Goal: Download file/media

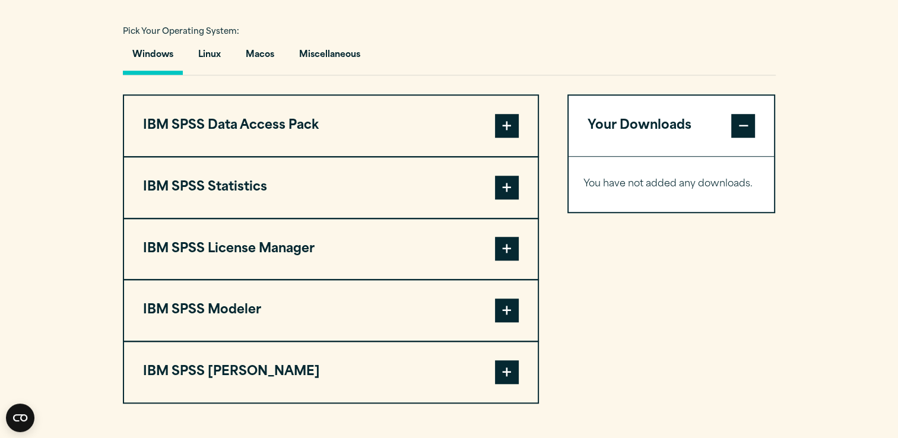
scroll to position [949, 0]
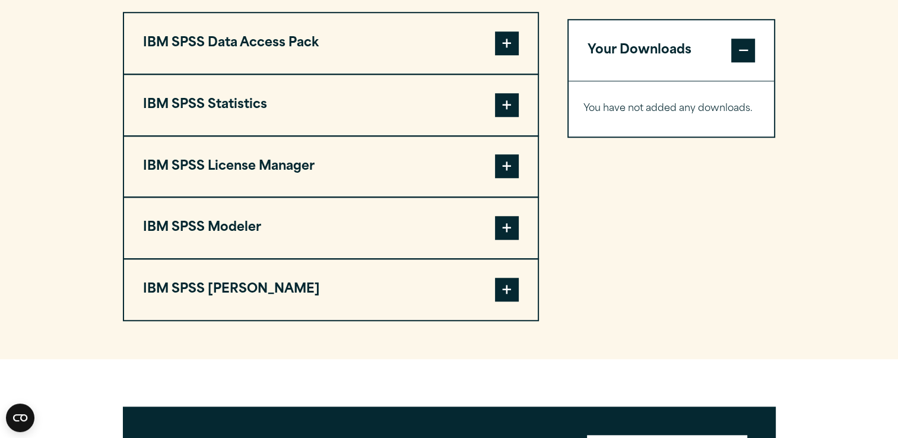
click at [511, 288] on span at bounding box center [507, 290] width 24 height 24
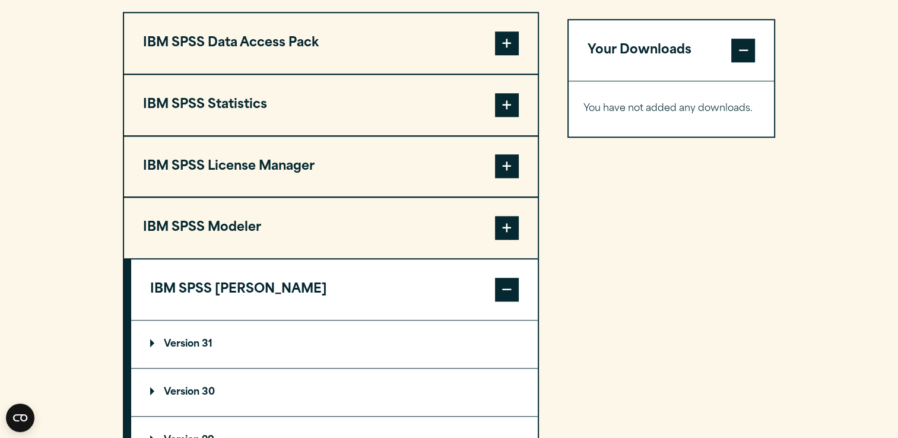
click at [508, 227] on span at bounding box center [507, 228] width 24 height 24
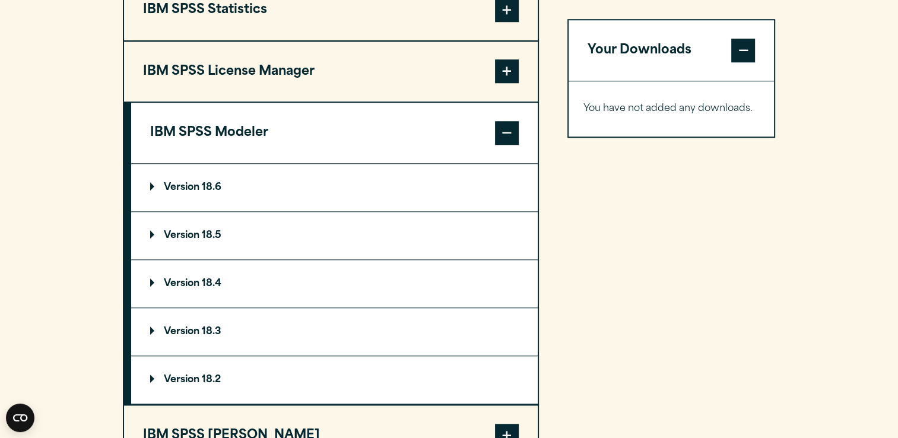
scroll to position [1068, 0]
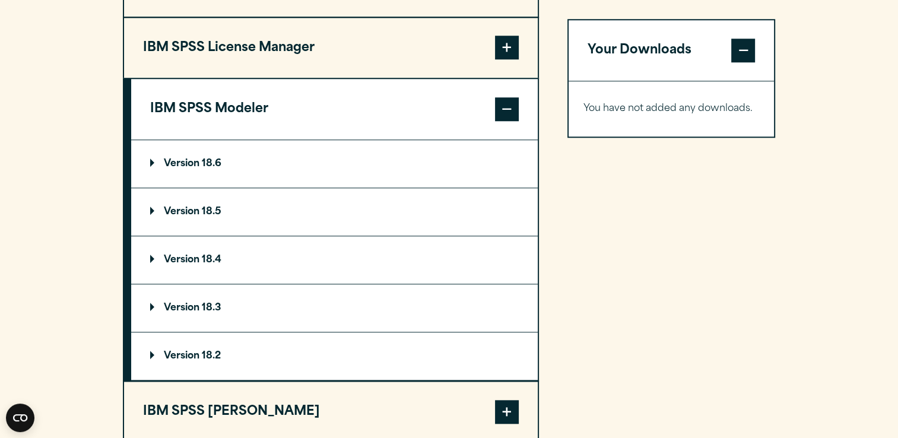
click at [150, 160] on p "Version 18.6" at bounding box center [185, 163] width 71 height 9
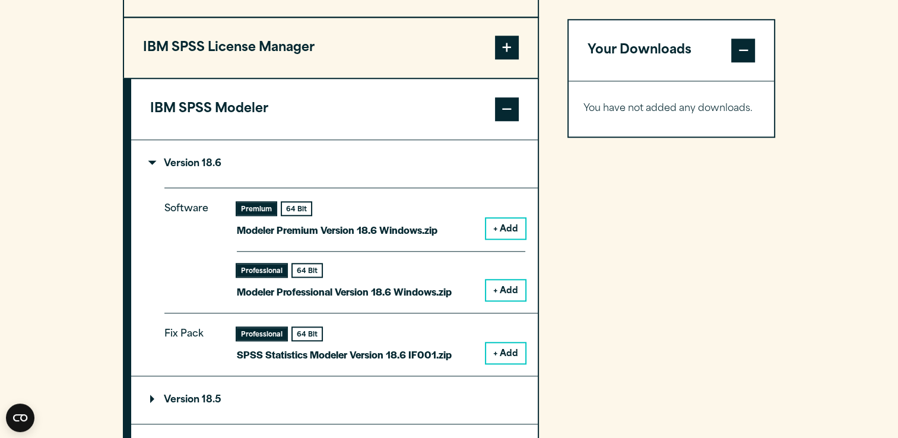
click at [151, 155] on summary "Version 18.6" at bounding box center [334, 163] width 406 height 47
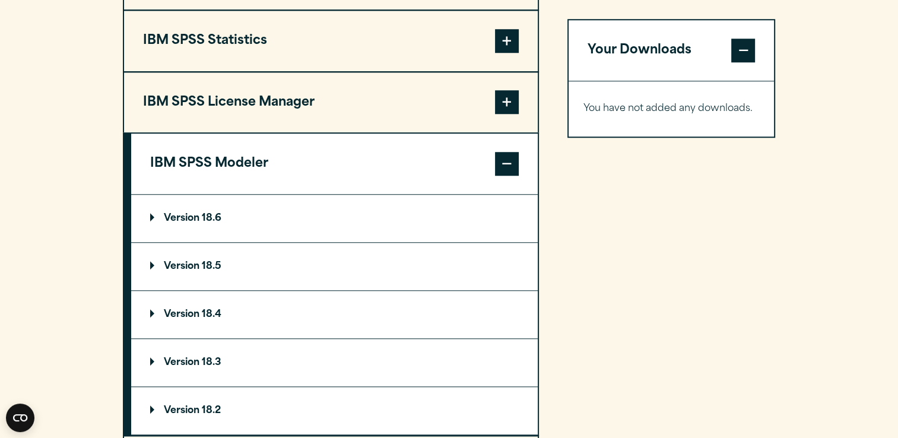
scroll to position [949, 0]
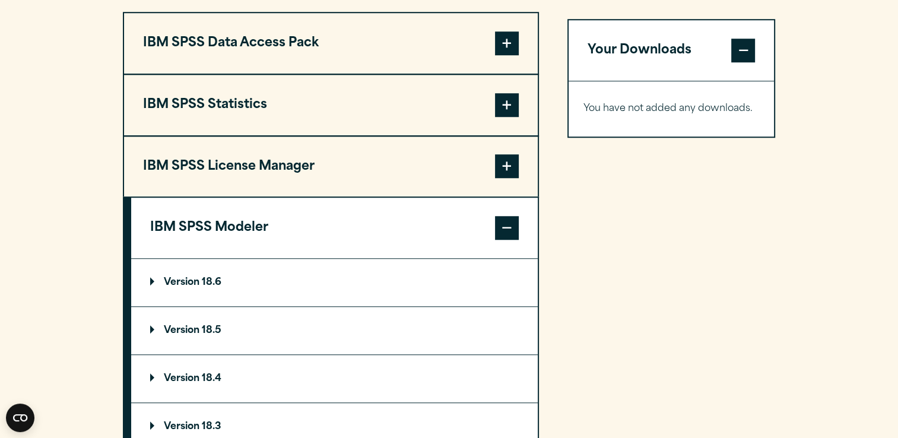
click at [511, 227] on span at bounding box center [507, 228] width 24 height 24
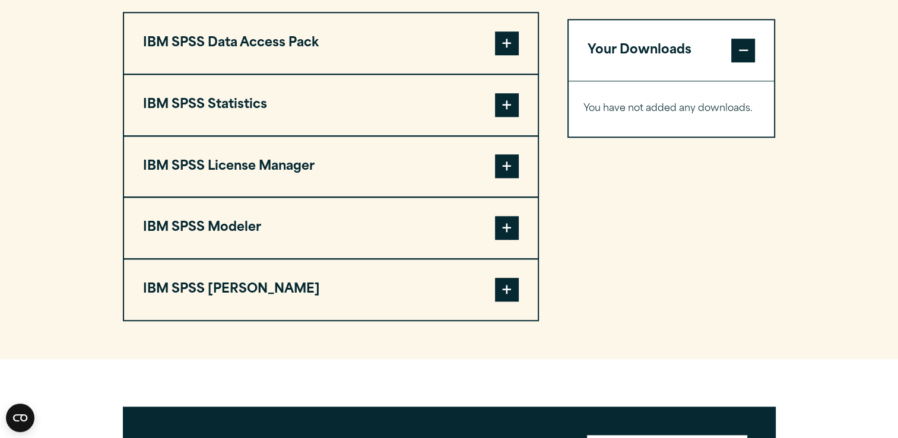
click at [508, 286] on span at bounding box center [507, 290] width 24 height 24
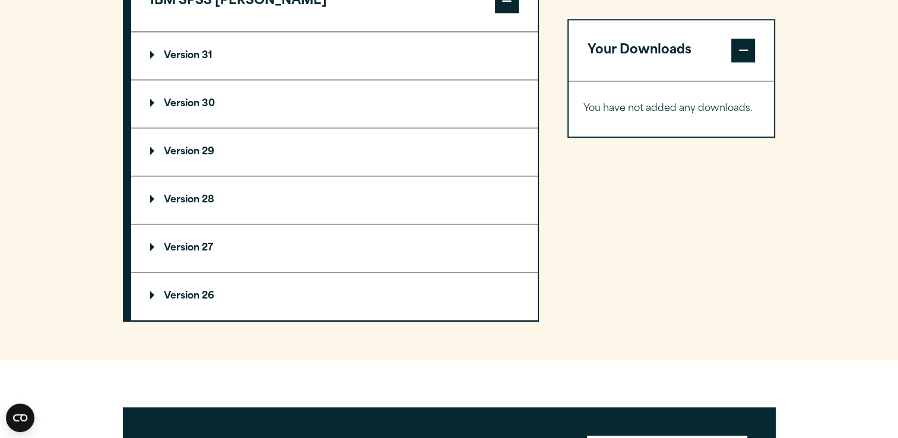
scroll to position [1246, 0]
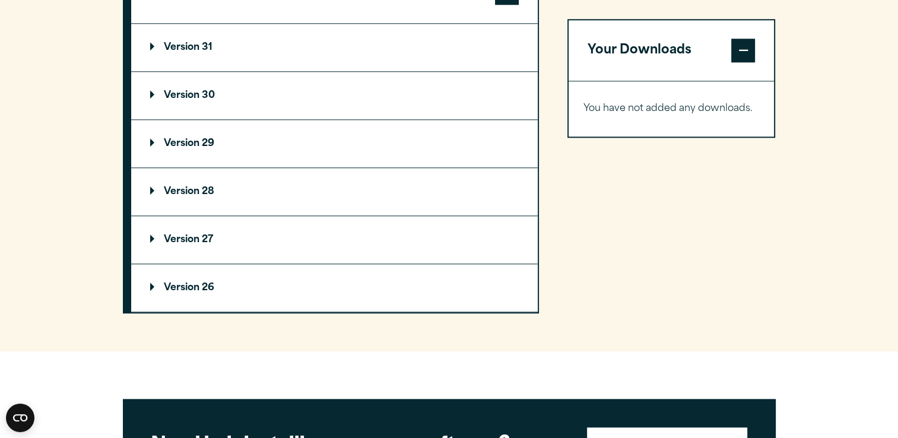
click at [152, 43] on p "Version 31" at bounding box center [181, 47] width 62 height 9
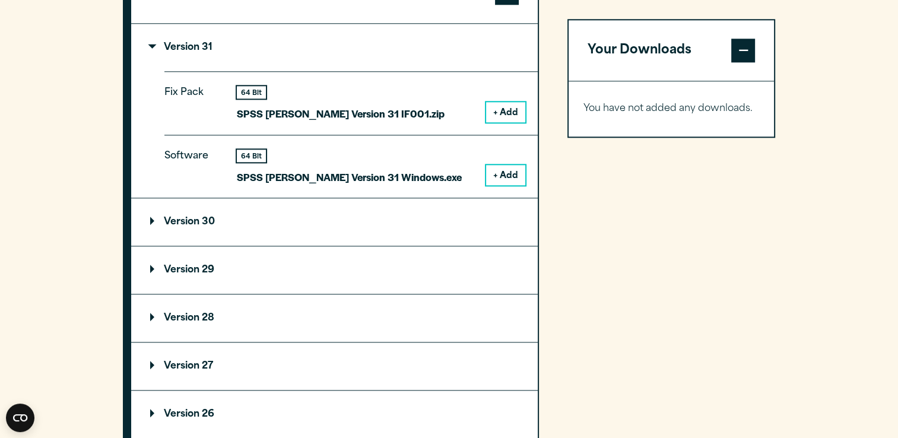
click at [150, 44] on p "Version 31" at bounding box center [181, 47] width 62 height 9
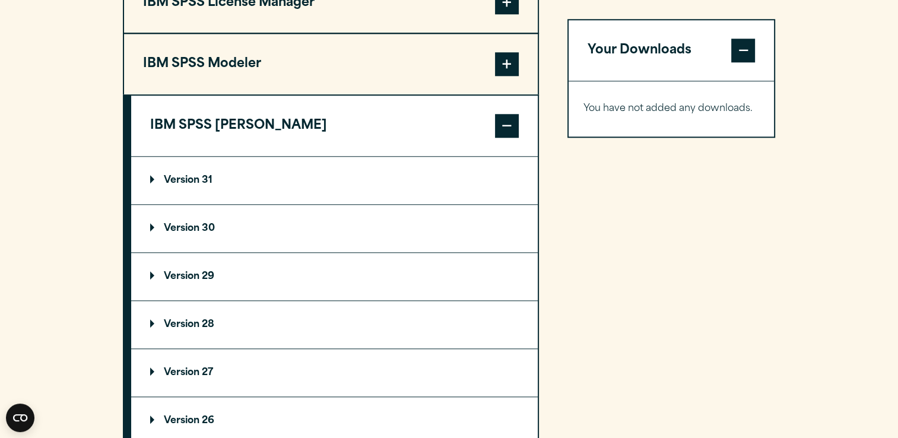
scroll to position [1068, 0]
